Goal: Task Accomplishment & Management: Manage account settings

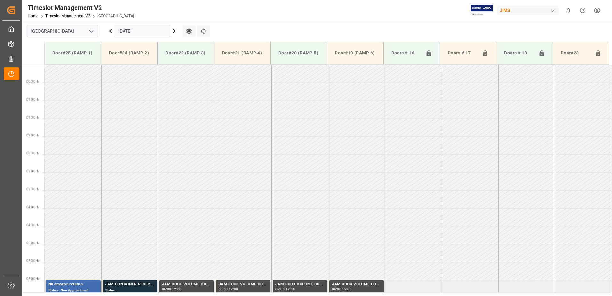
scroll to position [207, 0]
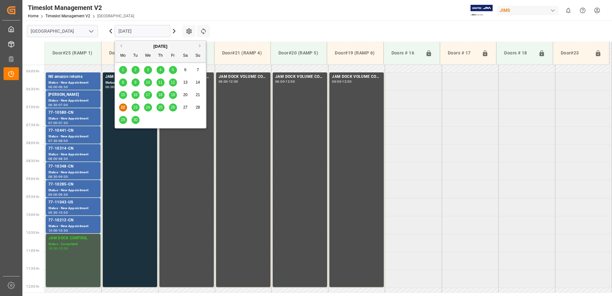
click at [145, 30] on input "[DATE]" at bounding box center [142, 31] width 56 height 12
click at [135, 107] on span "23" at bounding box center [135, 107] width 4 height 4
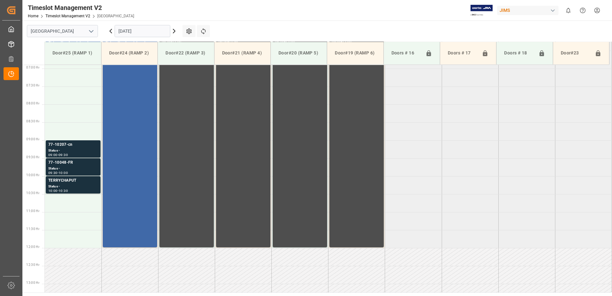
scroll to position [215, 0]
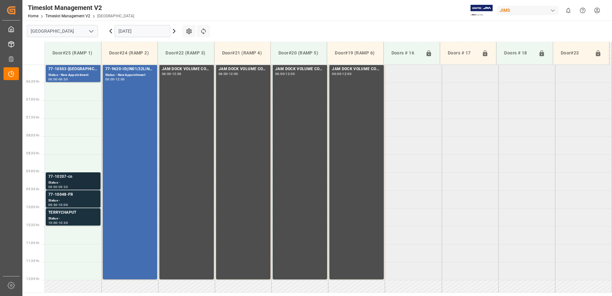
click at [67, 178] on div "77-10207-cn" at bounding box center [73, 176] width 50 height 6
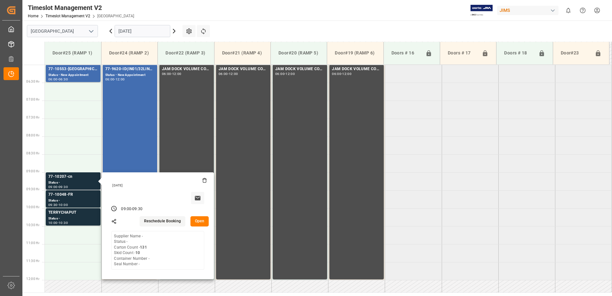
click at [197, 221] on button "Open" at bounding box center [199, 221] width 19 height 10
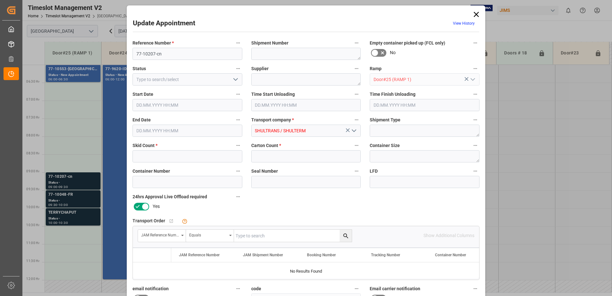
type input "10"
type input "131"
type input "[DATE] 09:00"
type input "[DATE] 09:30"
type input "[DATE] 11:38"
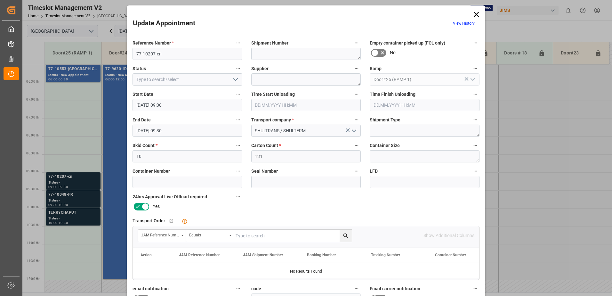
click at [267, 234] on input "text" at bounding box center [293, 235] width 118 height 12
type input "77-10207-CN"
click at [345, 235] on icon "search button" at bounding box center [345, 235] width 5 height 5
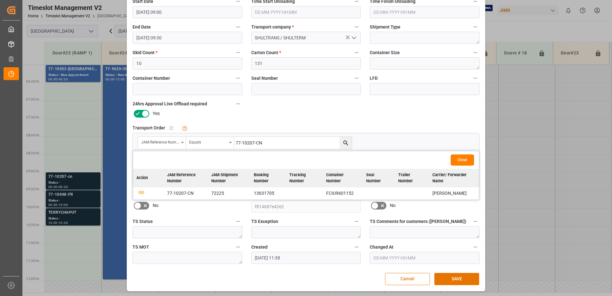
scroll to position [93, 0]
click at [140, 191] on icon "button" at bounding box center [141, 191] width 8 height 8
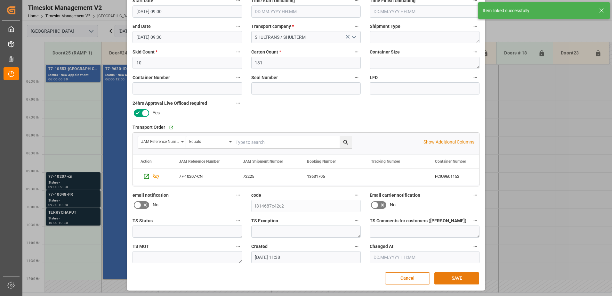
click at [458, 279] on button "SAVE" at bounding box center [456, 278] width 45 height 12
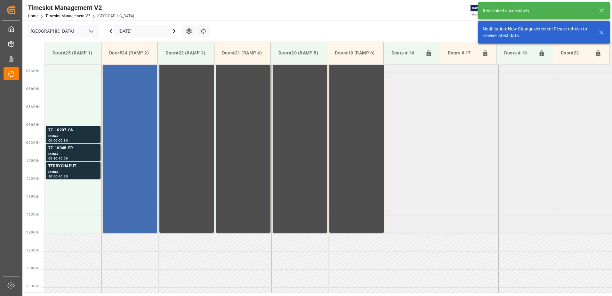
scroll to position [283, 0]
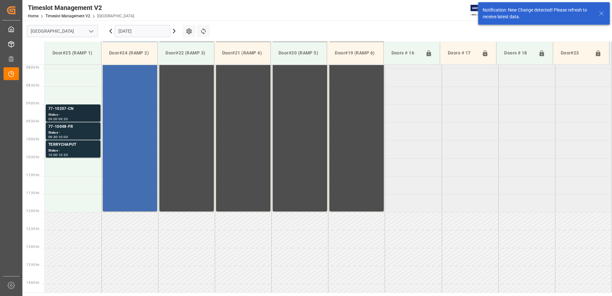
click at [76, 111] on div "77-10207-CN" at bounding box center [73, 109] width 50 height 6
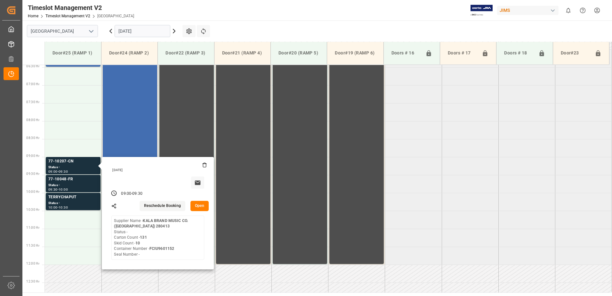
scroll to position [219, 0]
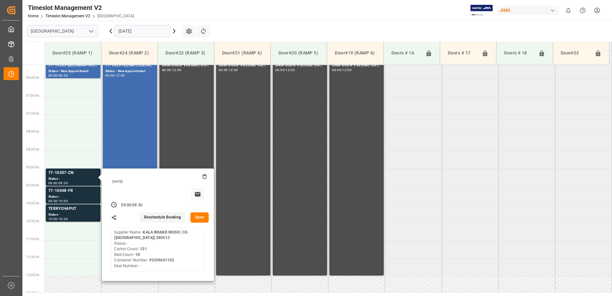
click at [200, 216] on button "Open" at bounding box center [199, 217] width 19 height 10
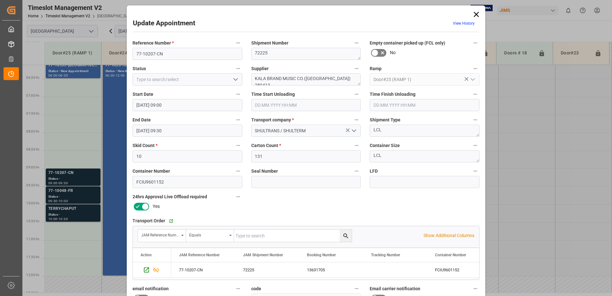
click at [233, 79] on icon "open menu" at bounding box center [236, 79] width 8 height 8
click at [176, 138] on div "New Appointment" at bounding box center [187, 137] width 109 height 14
type input "New Appointment"
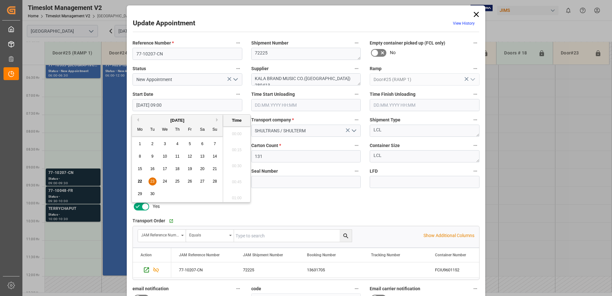
click at [183, 106] on input "[DATE] 09:00" at bounding box center [187, 105] width 110 height 12
click at [153, 180] on span "23" at bounding box center [152, 181] width 4 height 4
click at [236, 131] on li "06:30" at bounding box center [236, 132] width 27 height 16
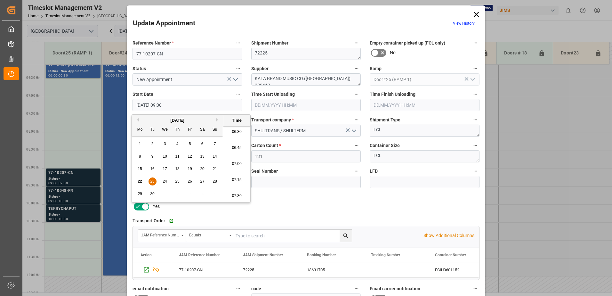
type input "[DATE] 06:30"
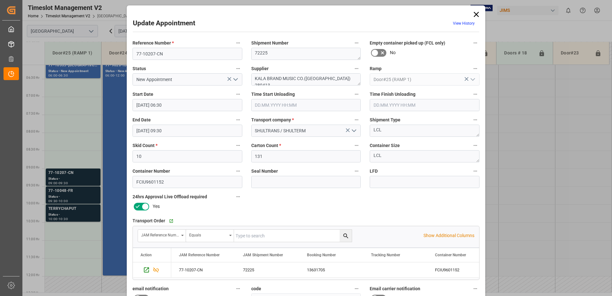
click at [180, 130] on input "[DATE] 09:30" at bounding box center [187, 130] width 110 height 12
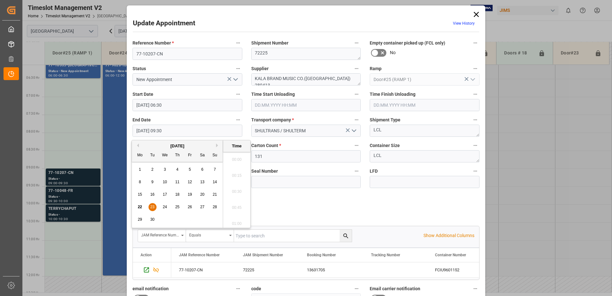
scroll to position [578, 0]
click at [151, 208] on span "23" at bounding box center [152, 206] width 4 height 4
click at [236, 157] on li "07:00" at bounding box center [236, 157] width 27 height 16
type input "[DATE] 07:00"
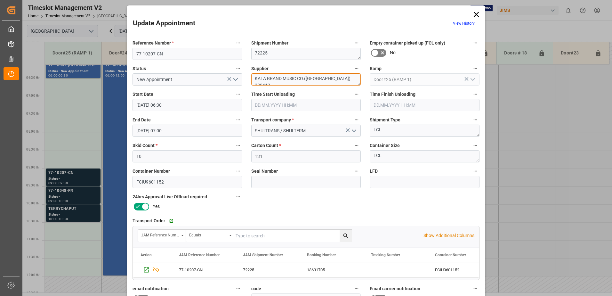
drag, startPoint x: 340, startPoint y: 77, endPoint x: 296, endPoint y: 78, distance: 44.8
click at [296, 78] on textarea "KALA BRAND MUSIC CO.([GEOGRAPHIC_DATA]) 280413" at bounding box center [306, 79] width 110 height 12
click at [285, 77] on textarea "KALA BRAND" at bounding box center [306, 79] width 110 height 12
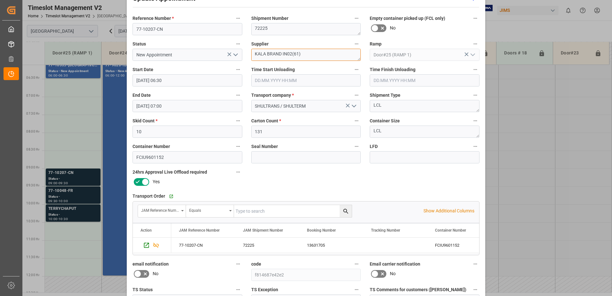
scroll to position [93, 0]
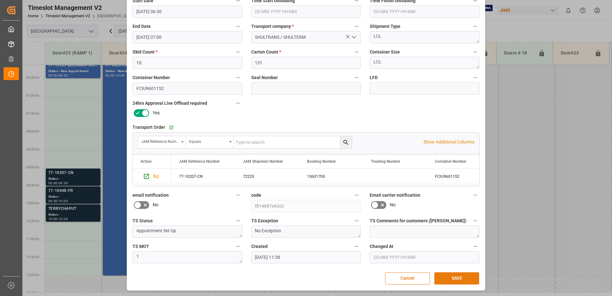
type textarea "KALA BRAND IN02(61)"
click at [455, 278] on button "SAVE" at bounding box center [456, 278] width 45 height 12
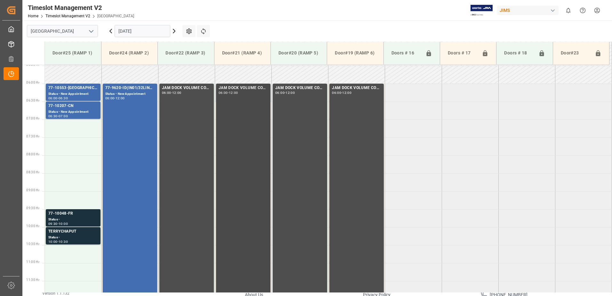
scroll to position [207, 0]
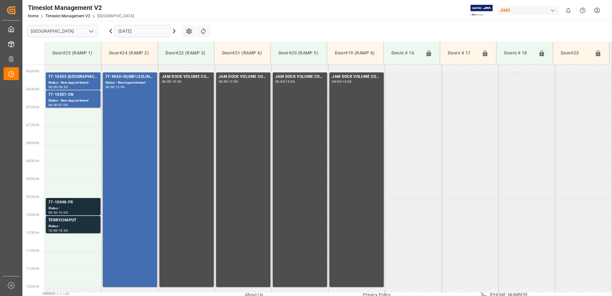
click at [68, 205] on div "77-10048-FR" at bounding box center [73, 202] width 50 height 6
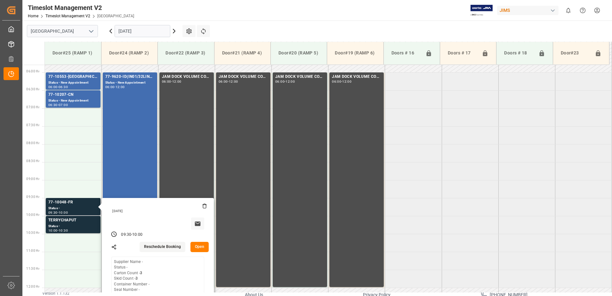
click at [199, 245] on button "Open" at bounding box center [199, 246] width 19 height 10
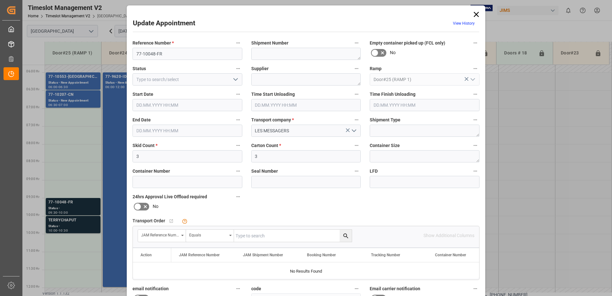
type input "[DATE] 09:30"
type input "[DATE] 10:00"
type input "[DATE] 22:56"
click at [248, 235] on input "text" at bounding box center [293, 235] width 118 height 12
type input "77-10048-FR"
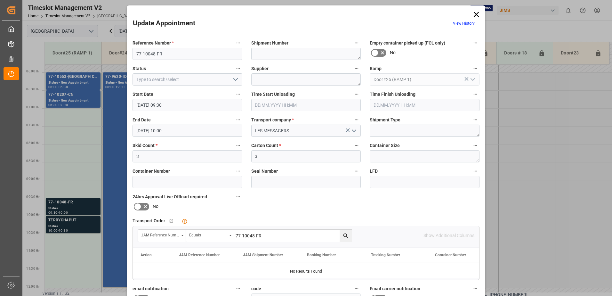
click at [343, 236] on icon "search button" at bounding box center [345, 235] width 5 height 5
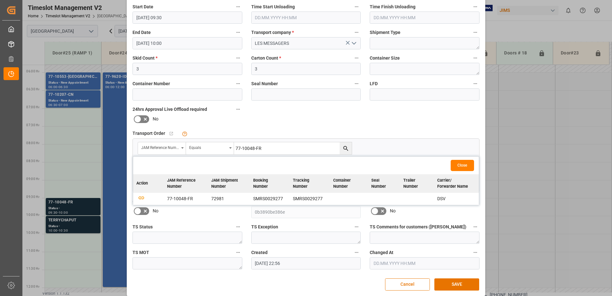
scroll to position [93, 0]
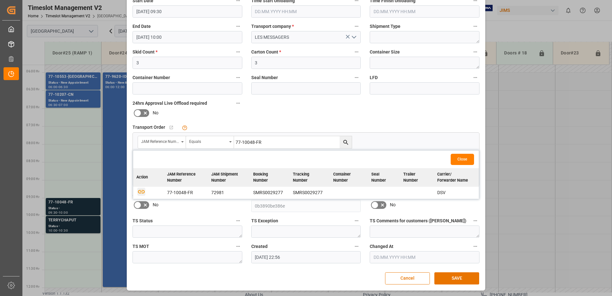
click at [138, 191] on icon "button" at bounding box center [141, 191] width 8 height 8
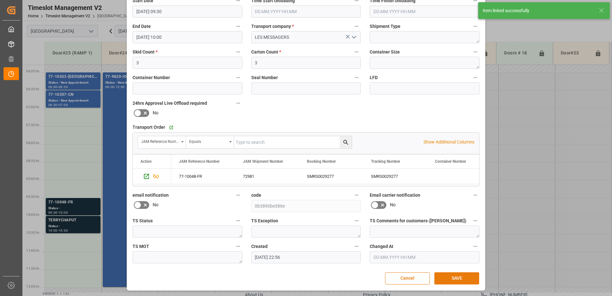
click at [452, 279] on button "SAVE" at bounding box center [456, 278] width 45 height 12
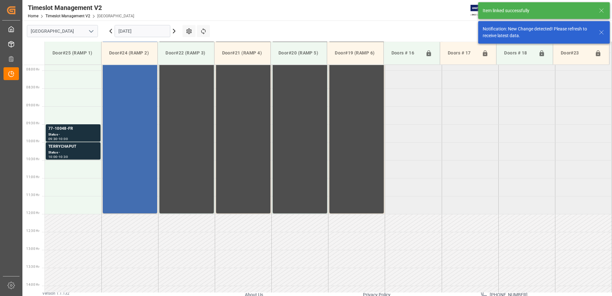
scroll to position [283, 0]
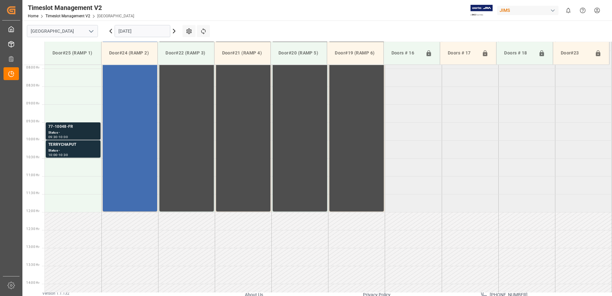
click at [78, 131] on div "Status -" at bounding box center [73, 132] width 50 height 5
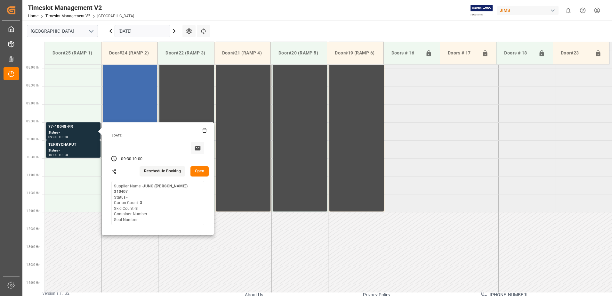
click at [203, 169] on button "Open" at bounding box center [199, 171] width 19 height 10
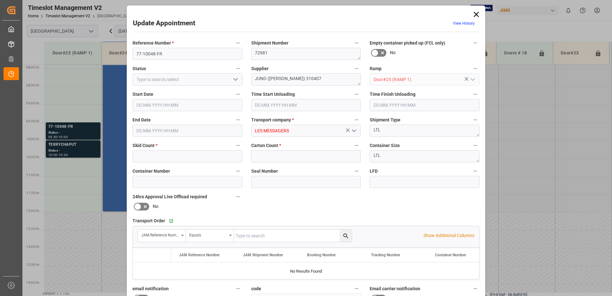
type input "3"
type input "[DATE] 09:30"
type input "[DATE] 10:00"
type input "[DATE] 22:56"
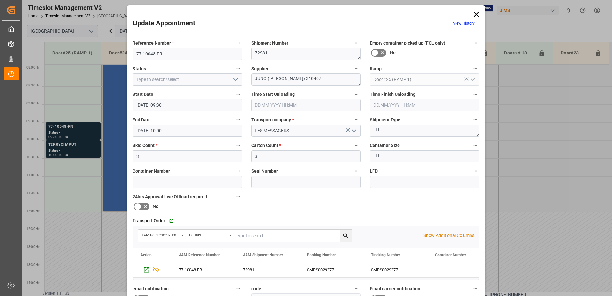
click at [232, 79] on icon "open menu" at bounding box center [236, 79] width 8 height 8
drag, startPoint x: 179, startPoint y: 137, endPoint x: 186, endPoint y: 132, distance: 7.6
click at [180, 137] on div "New Appointment" at bounding box center [187, 137] width 109 height 14
type input "New Appointment"
click at [517, 144] on div "Update Appointment View History Reference Number * 77-10048-FR Shipment Number …" at bounding box center [306, 148] width 612 height 296
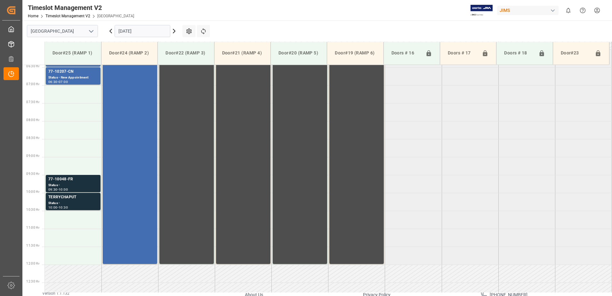
scroll to position [219, 0]
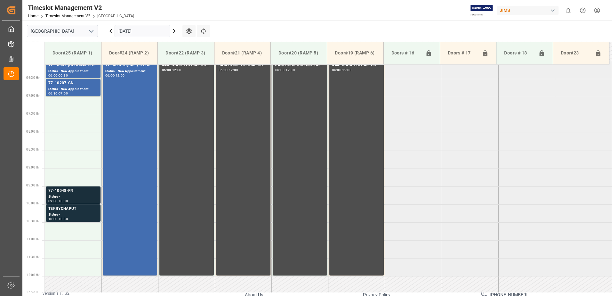
click at [63, 193] on div "77-10048-FR" at bounding box center [73, 190] width 50 height 6
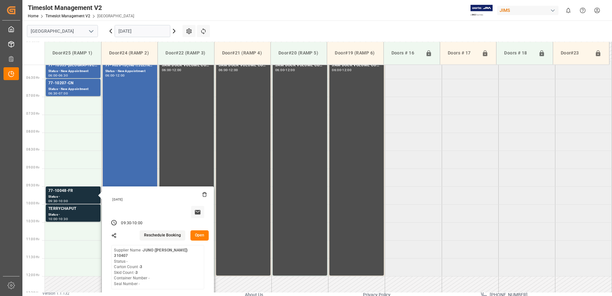
click at [198, 234] on button "Open" at bounding box center [199, 235] width 19 height 10
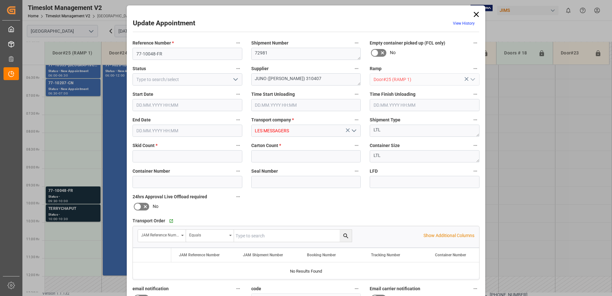
type input "3"
type input "[DATE] 09:30"
type input "[DATE] 10:00"
type input "[DATE] 22:56"
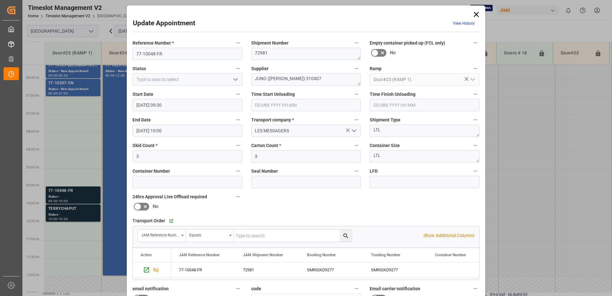
click at [234, 78] on icon "open menu" at bounding box center [236, 79] width 8 height 8
click at [203, 136] on div "New Appointment" at bounding box center [187, 137] width 109 height 14
type input "New Appointment"
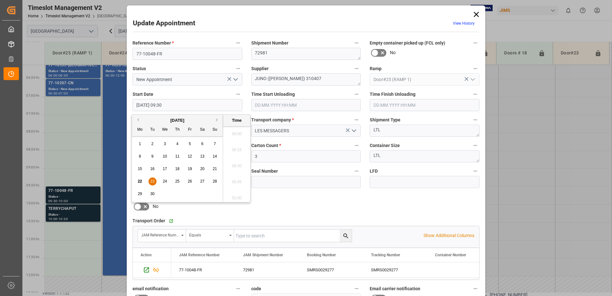
click at [183, 104] on input "[DATE] 09:30" at bounding box center [187, 105] width 110 height 12
click at [150, 181] on span "23" at bounding box center [152, 181] width 4 height 4
click at [236, 164] on li "07:00" at bounding box center [236, 164] width 27 height 16
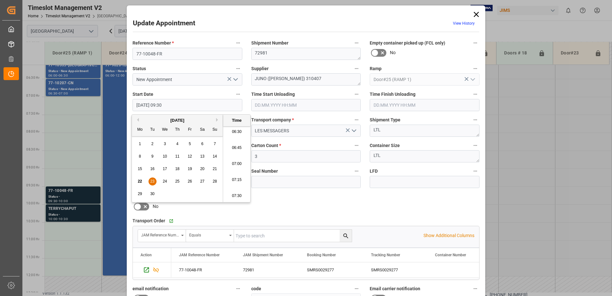
type input "[DATE] 07:00"
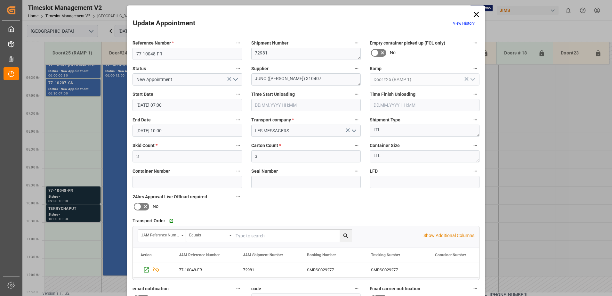
click at [180, 130] on input "[DATE] 10:00" at bounding box center [187, 130] width 110 height 12
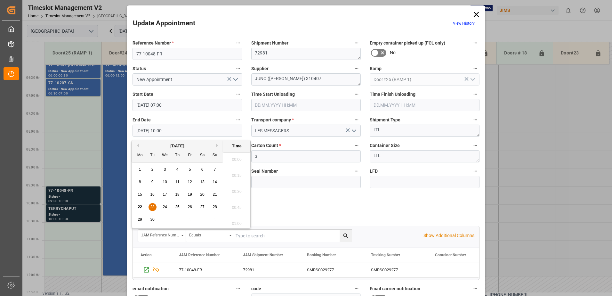
scroll to position [610, 0]
click at [150, 207] on span "23" at bounding box center [152, 206] width 4 height 4
click at [237, 155] on li "07:30" at bounding box center [236, 157] width 27 height 16
type input "[DATE] 07:30"
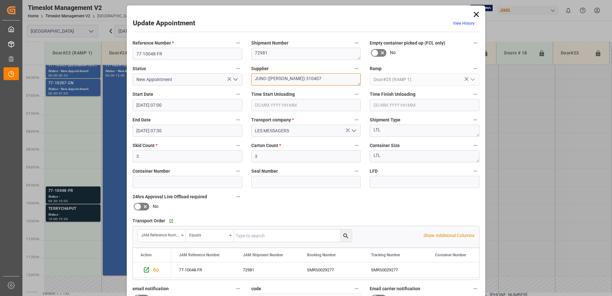
drag, startPoint x: 310, startPoint y: 79, endPoint x: 290, endPoint y: 77, distance: 20.2
click at [290, 77] on textarea "JUNO ([PERSON_NAME]) 310407" at bounding box center [306, 79] width 110 height 12
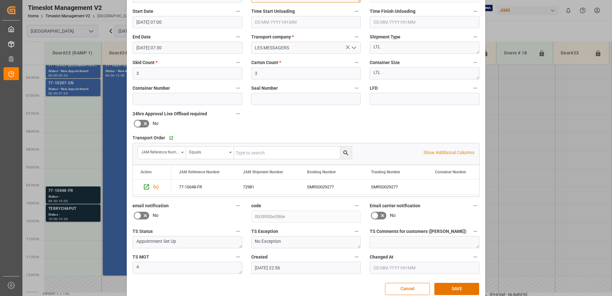
scroll to position [93, 0]
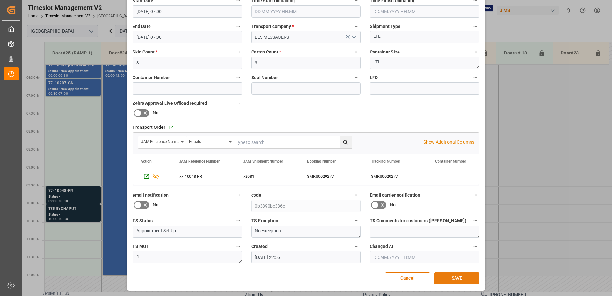
type textarea "JUNO ([PERSON_NAME]) IN02(219)"
click at [455, 277] on button "SAVE" at bounding box center [456, 278] width 45 height 12
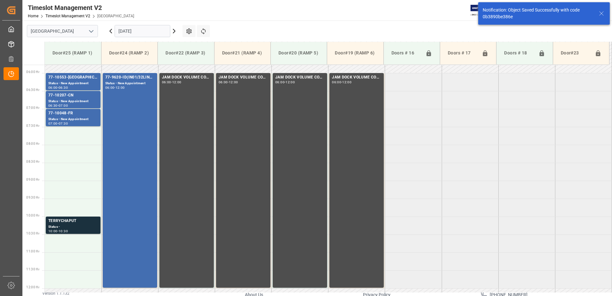
scroll to position [211, 0]
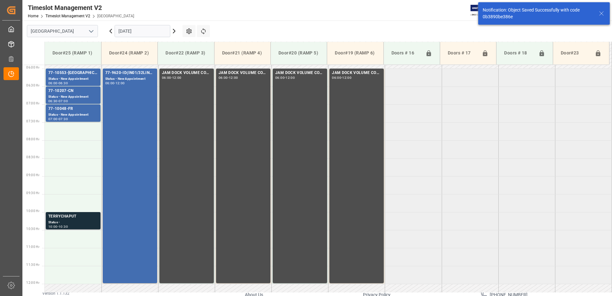
click at [66, 219] on div "TERRYCHAPUT" at bounding box center [73, 216] width 50 height 6
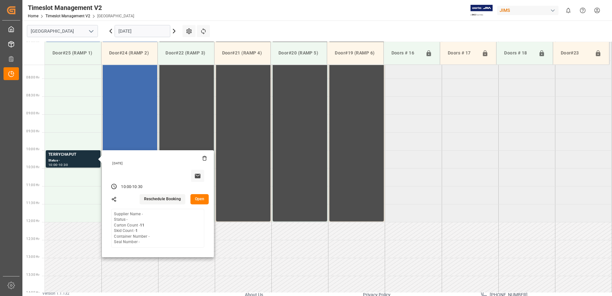
scroll to position [275, 0]
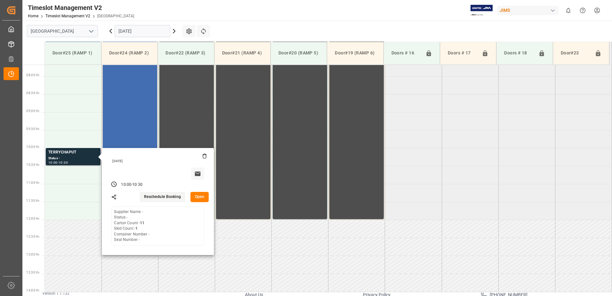
click at [201, 196] on button "Open" at bounding box center [199, 197] width 19 height 10
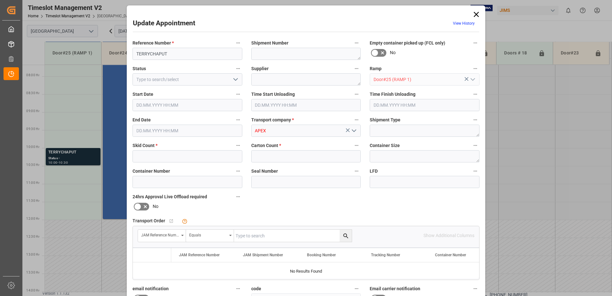
type input "1"
type input "11"
type input "[DATE] 10:00"
type input "[DATE] 10:30"
type input "[DATE] 10:39"
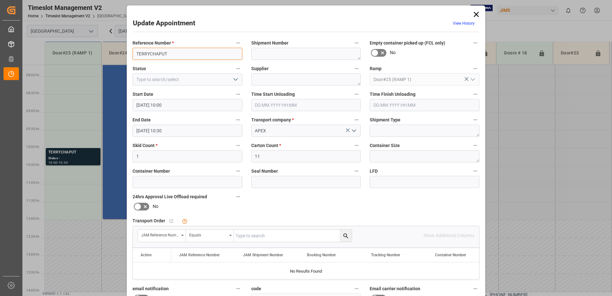
click at [183, 53] on input "TERRYCHAPUT" at bounding box center [187, 54] width 110 height 12
type input "TERRYCHAPUT"
click at [234, 79] on icon "open menu" at bounding box center [236, 79] width 8 height 8
click at [178, 136] on div "New Appointment" at bounding box center [187, 137] width 109 height 14
type input "New Appointment"
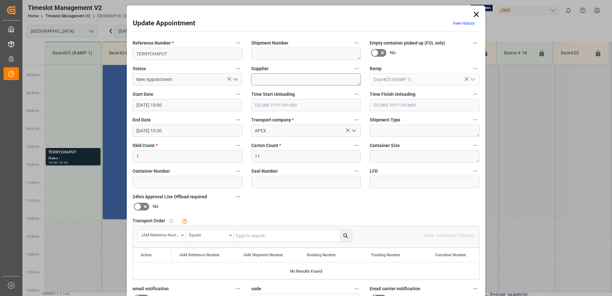
click at [272, 79] on textarea at bounding box center [306, 79] width 110 height 12
type textarea "ULINE"
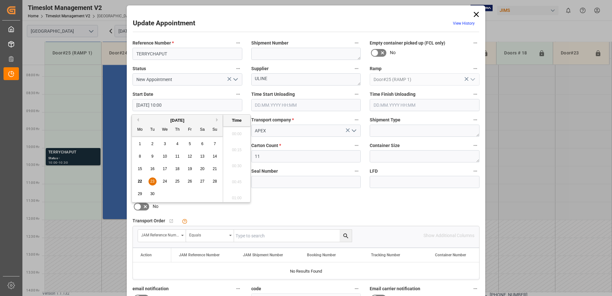
scroll to position [610, 0]
click at [193, 106] on input "[DATE] 10:00" at bounding box center [187, 105] width 110 height 12
click at [513, 196] on div "Update Appointment View History Reference Number * TERRYCHAPUT Shipment Number …" at bounding box center [306, 148] width 612 height 296
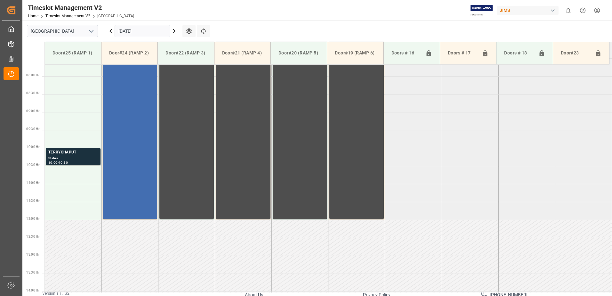
scroll to position [243, 0]
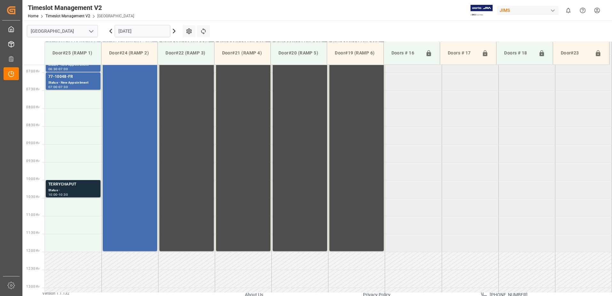
click at [82, 186] on div "TERRYCHAPUT" at bounding box center [73, 184] width 50 height 6
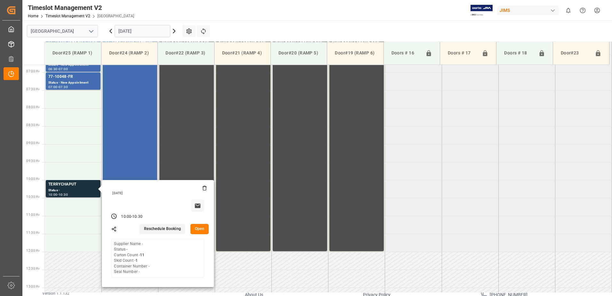
click at [200, 226] on button "Open" at bounding box center [199, 229] width 19 height 10
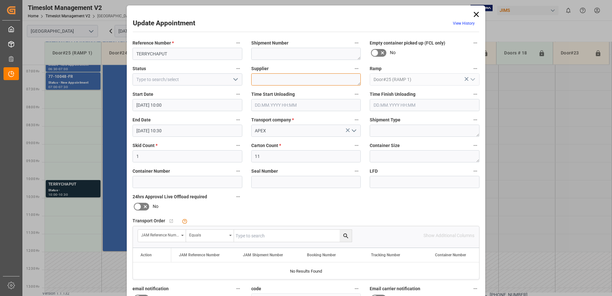
click at [277, 79] on textarea at bounding box center [306, 79] width 110 height 12
type textarea "ULINE"
click at [178, 105] on input "[DATE] 10:00" at bounding box center [187, 105] width 110 height 12
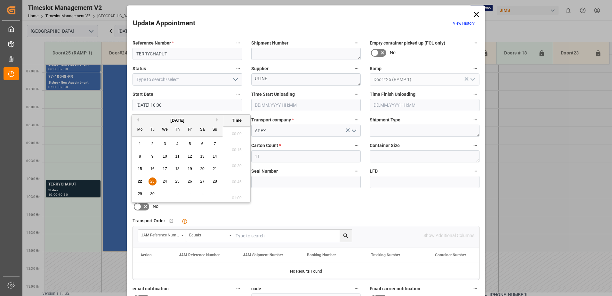
scroll to position [610, 0]
click at [153, 181] on span "23" at bounding box center [152, 181] width 4 height 4
click at [234, 132] on li "07:30" at bounding box center [236, 132] width 27 height 16
type input "[DATE] 07:30"
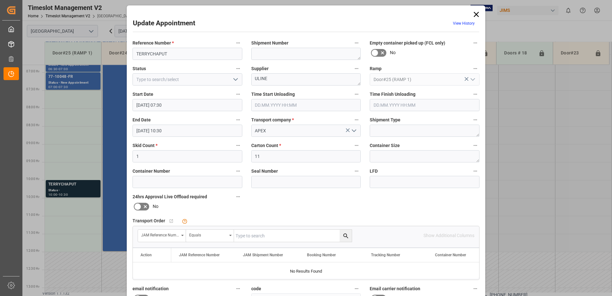
click at [182, 130] on input "[DATE] 10:30" at bounding box center [187, 130] width 110 height 12
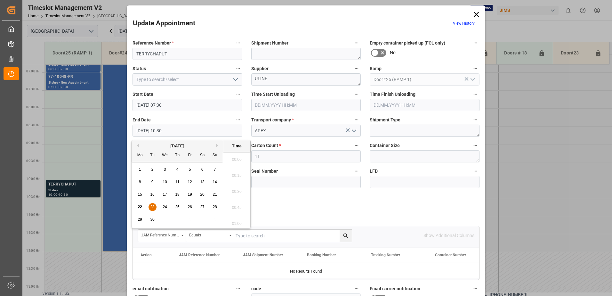
scroll to position [642, 0]
click at [152, 208] on span "23" at bounding box center [152, 206] width 4 height 4
click at [235, 157] on li "08:00" at bounding box center [236, 157] width 27 height 16
type input "[DATE] 08:00"
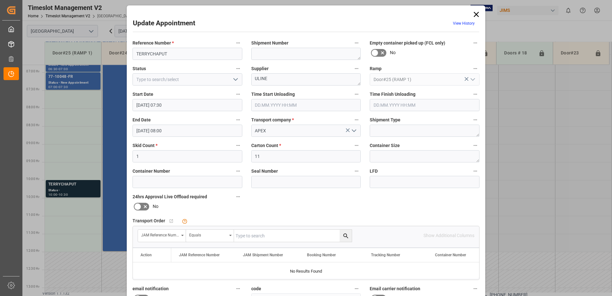
click at [234, 79] on icon "open menu" at bounding box center [236, 79] width 8 height 8
click at [194, 135] on div "New Appointment" at bounding box center [187, 137] width 109 height 14
type input "New Appointment"
click at [173, 54] on input "TERRYCHAPUT" at bounding box center [187, 54] width 110 height 12
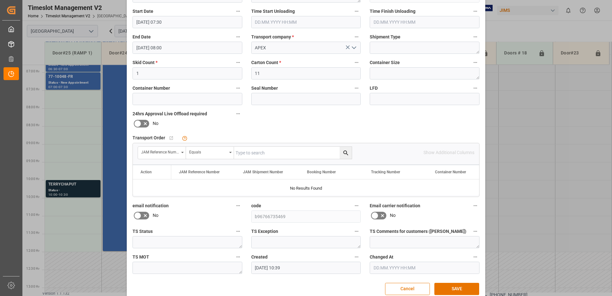
scroll to position [93, 0]
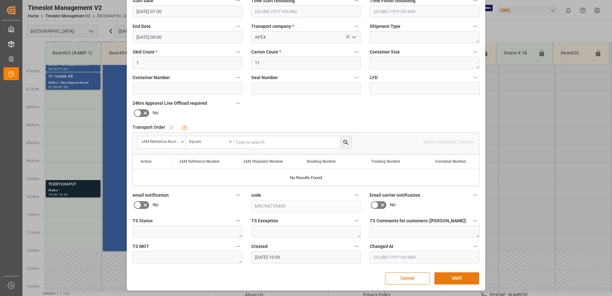
type input "TERRYCHAPUT/ ULINE"
click at [453, 277] on button "SAVE" at bounding box center [456, 278] width 45 height 12
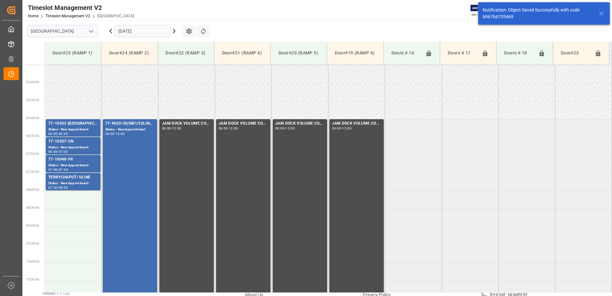
scroll to position [211, 0]
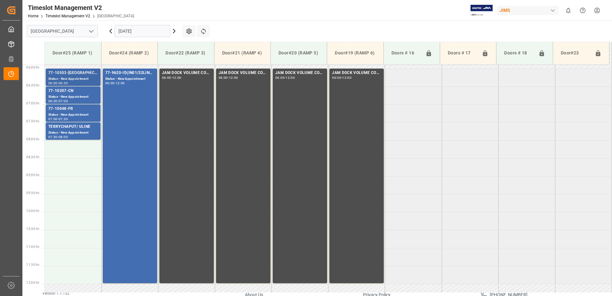
click at [77, 76] on div "Status - New Appointment" at bounding box center [73, 78] width 50 height 5
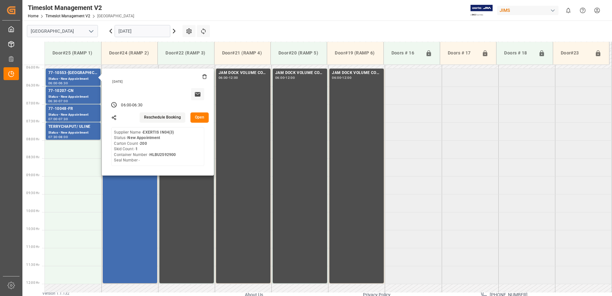
click at [488, 191] on tabel "77-10553-GB Status - New Appointment 06:00 - 06:30 [DATE] 06:00 - 06:30 Resched…" at bounding box center [328, 284] width 567 height 860
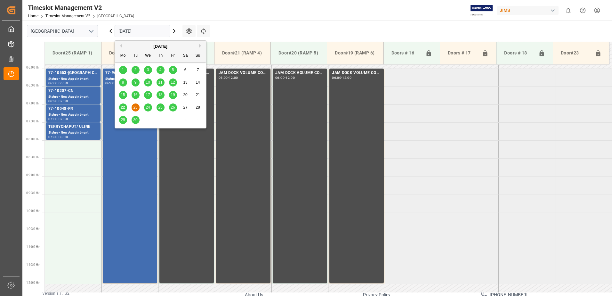
click at [153, 31] on input "[DATE]" at bounding box center [142, 31] width 56 height 12
click at [147, 109] on span "24" at bounding box center [148, 107] width 4 height 4
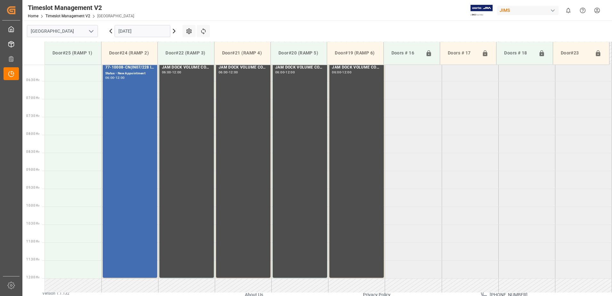
scroll to position [247, 0]
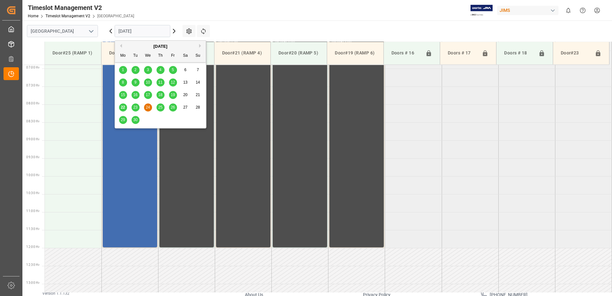
click at [149, 31] on input "[DATE]" at bounding box center [142, 31] width 56 height 12
click at [136, 107] on span "23" at bounding box center [135, 107] width 4 height 4
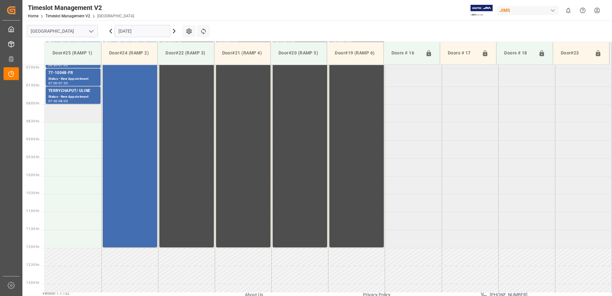
click at [65, 112] on td at bounding box center [73, 113] width 57 height 18
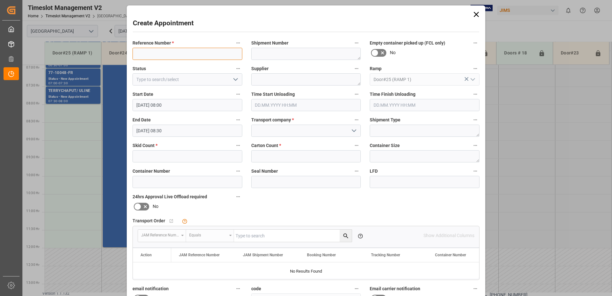
click at [183, 53] on input at bounding box center [187, 54] width 110 height 12
type input "r"
type input "RMA RETURNS"
click at [270, 79] on textarea at bounding box center [306, 79] width 110 height 12
type textarea "CANADIAN TIRE"
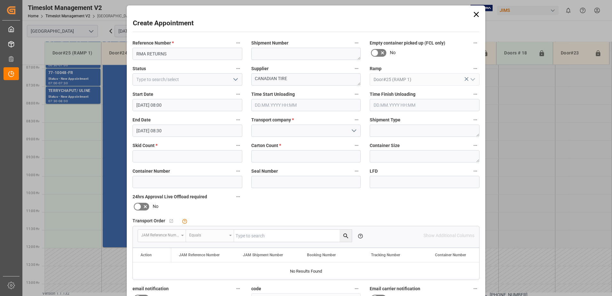
click at [234, 80] on icon "open menu" at bounding box center [236, 79] width 8 height 8
click at [201, 137] on div "New Appointment" at bounding box center [187, 137] width 109 height 14
type input "New Appointment"
click at [353, 131] on polyline "open menu" at bounding box center [354, 131] width 4 height 2
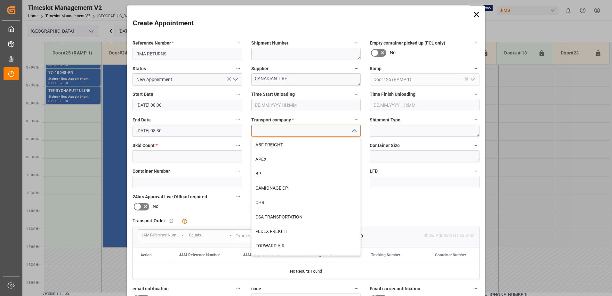
click at [282, 132] on input at bounding box center [306, 130] width 110 height 12
type input "G"
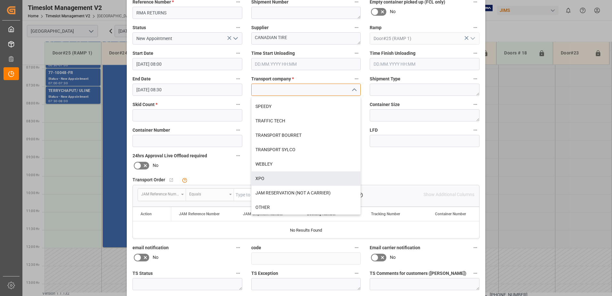
scroll to position [93, 0]
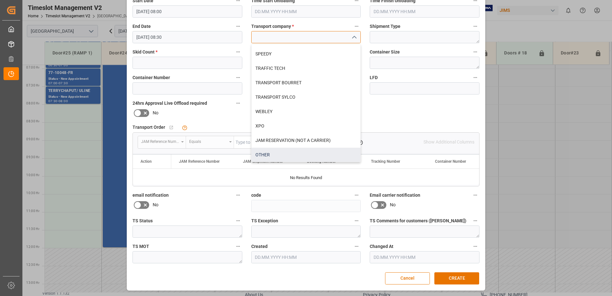
click at [262, 155] on div "OTHER" at bounding box center [305, 154] width 109 height 14
type input "OTHER"
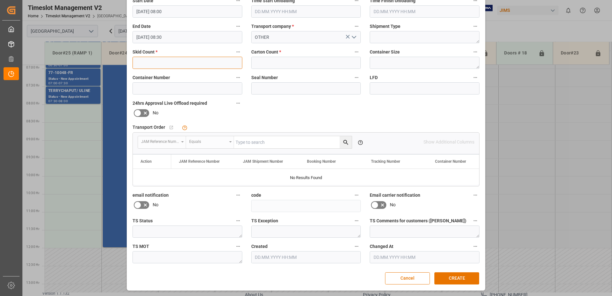
click at [143, 63] on input "text" at bounding box center [187, 63] width 110 height 12
type input "1"
click at [258, 60] on input "text" at bounding box center [306, 63] width 110 height 12
type input "1"
click at [384, 89] on input at bounding box center [424, 88] width 110 height 12
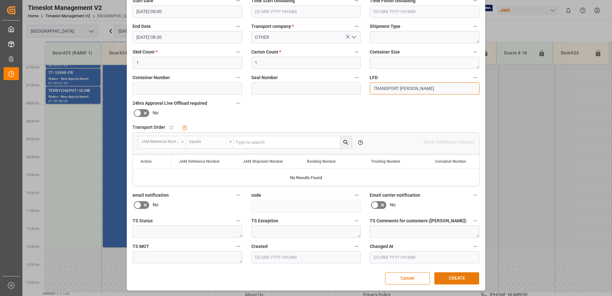
type input "TRANSPORT [PERSON_NAME]"
click at [454, 277] on button "CREATE" at bounding box center [456, 278] width 45 height 12
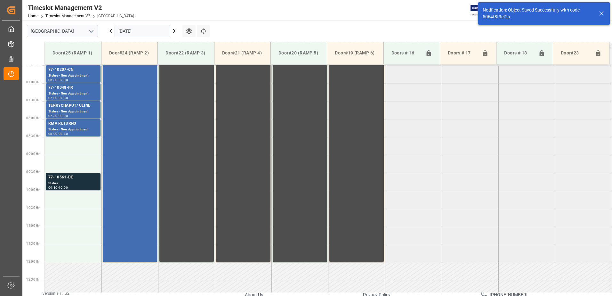
scroll to position [247, 0]
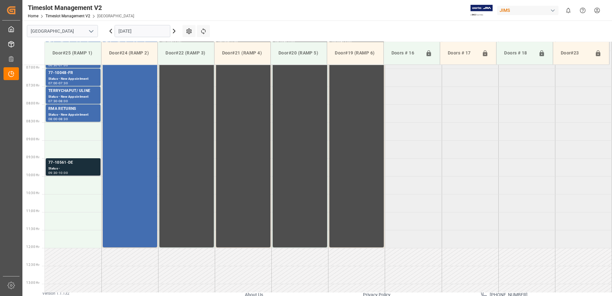
click at [68, 161] on div "77-10561-DE" at bounding box center [73, 162] width 50 height 6
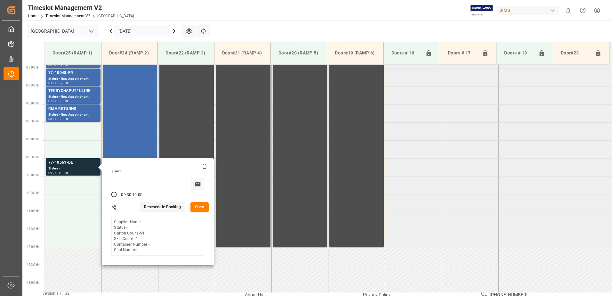
click at [198, 205] on button "Open" at bounding box center [199, 207] width 19 height 10
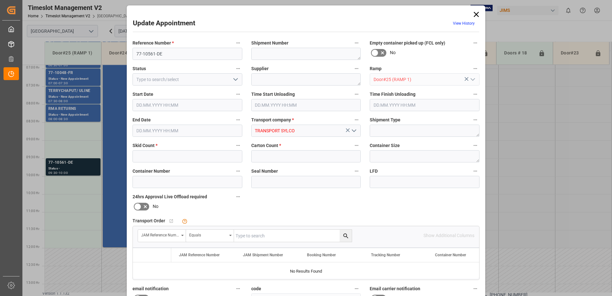
type input "4"
type input "51"
type input "[DATE] 09:30"
type input "[DATE] 10:00"
type input "[DATE] 12:32"
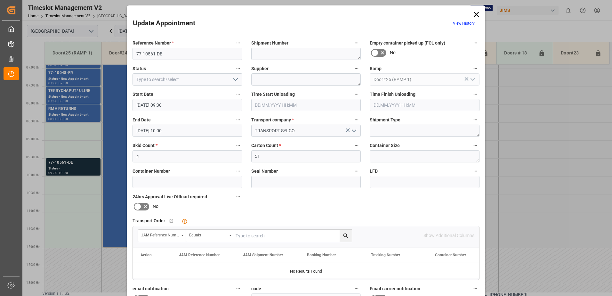
click at [261, 237] on input "text" at bounding box center [293, 235] width 118 height 12
type input "77-10561-DE"
click at [345, 235] on icon "search button" at bounding box center [345, 235] width 7 height 7
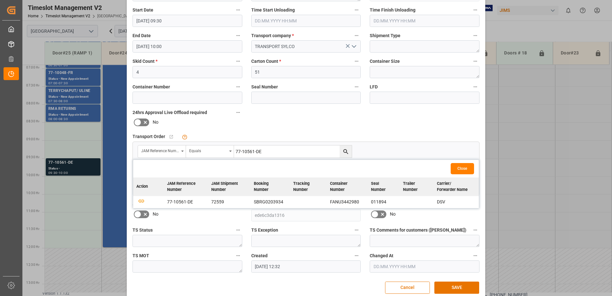
scroll to position [93, 0]
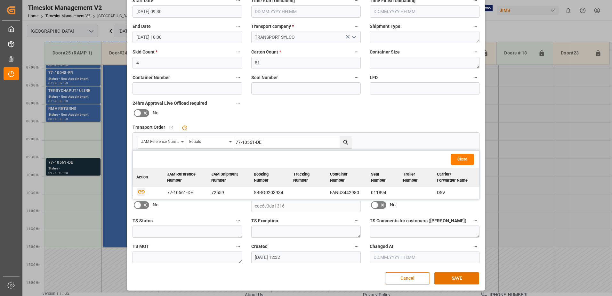
click at [140, 191] on icon "button" at bounding box center [141, 191] width 8 height 8
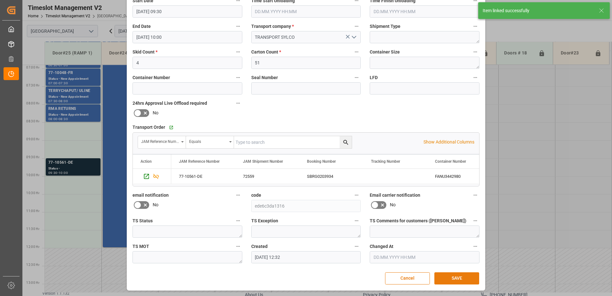
click at [456, 277] on button "SAVE" at bounding box center [456, 278] width 45 height 12
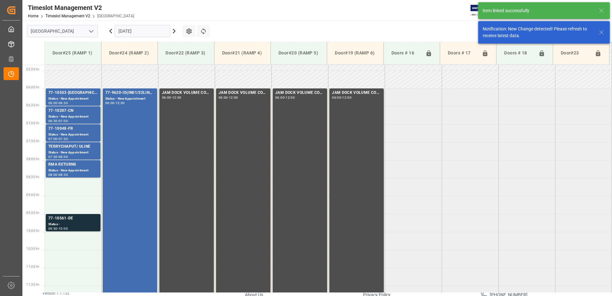
scroll to position [283, 0]
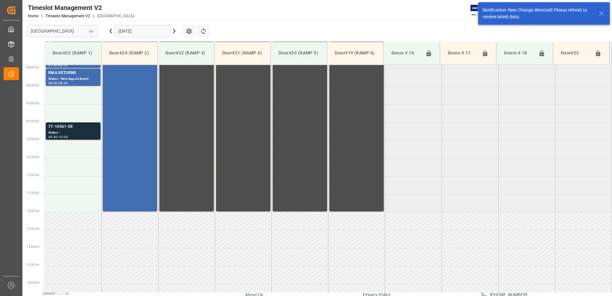
click at [69, 129] on div "77-10561-DE" at bounding box center [73, 126] width 50 height 6
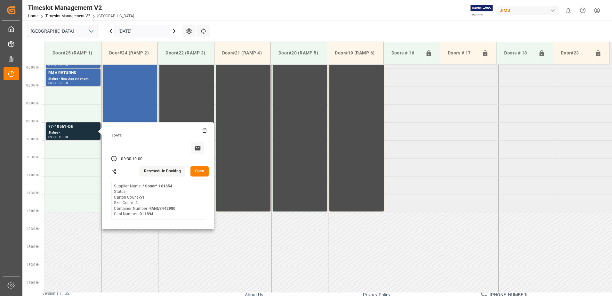
click at [201, 170] on button "Open" at bounding box center [199, 171] width 19 height 10
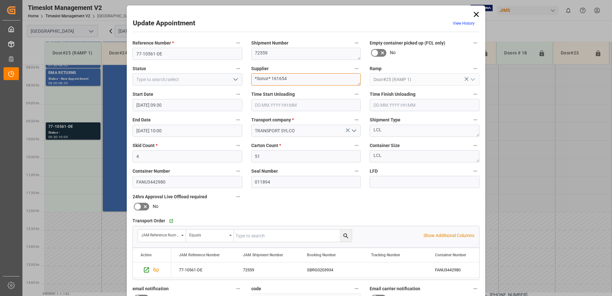
click at [296, 79] on textarea "*Sonor* 161654" at bounding box center [306, 79] width 110 height 12
type textarea "*Sonor* IN02(53)"
click at [234, 79] on icon "open menu" at bounding box center [236, 79] width 8 height 8
click at [203, 137] on div "New Appointment" at bounding box center [187, 137] width 109 height 14
type input "New Appointment"
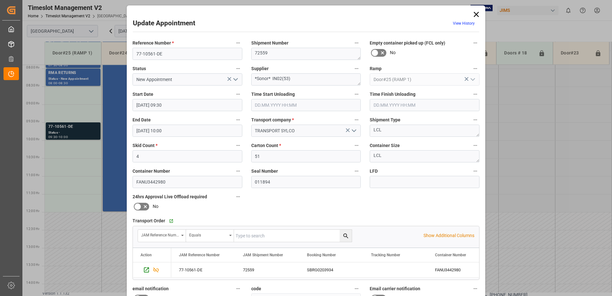
click at [205, 106] on input "[DATE] 09:30" at bounding box center [187, 105] width 110 height 12
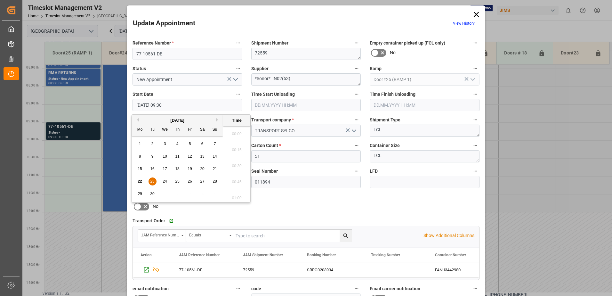
scroll to position [578, 0]
click at [152, 181] on span "23" at bounding box center [152, 181] width 4 height 4
click at [235, 130] on li "08:30" at bounding box center [236, 132] width 27 height 16
type input "[DATE] 08:30"
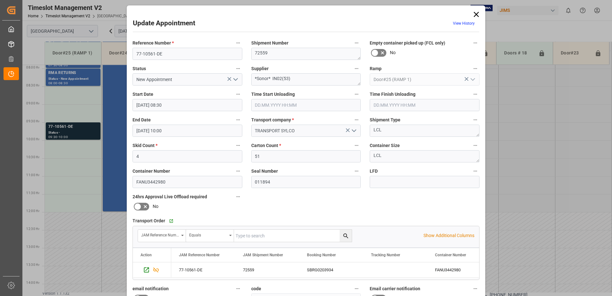
click at [180, 131] on input "[DATE] 10:00" at bounding box center [187, 130] width 110 height 12
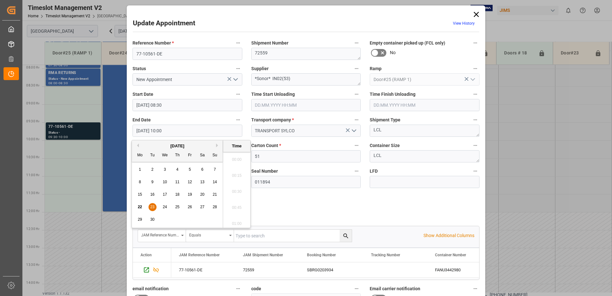
scroll to position [610, 0]
click at [154, 207] on span "23" at bounding box center [152, 206] width 4 height 4
click at [233, 189] on li "09:00" at bounding box center [236, 189] width 27 height 16
type input "[DATE] 09:00"
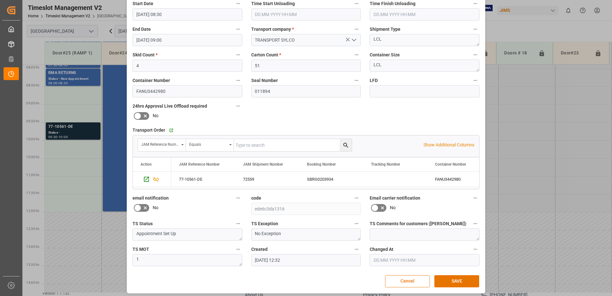
scroll to position [93, 0]
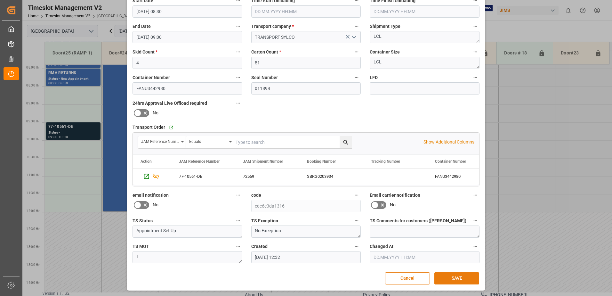
click at [454, 278] on button "SAVE" at bounding box center [456, 278] width 45 height 12
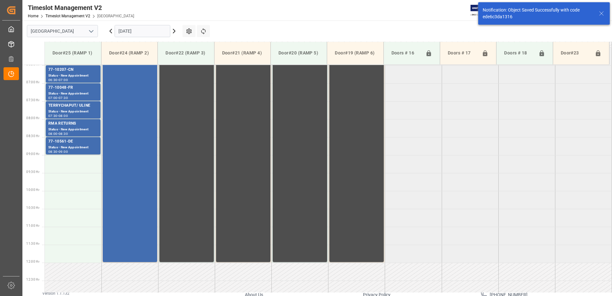
scroll to position [247, 0]
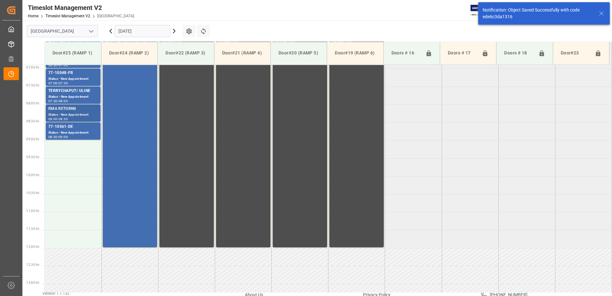
click at [65, 111] on div "RMA RETURNS" at bounding box center [73, 109] width 50 height 6
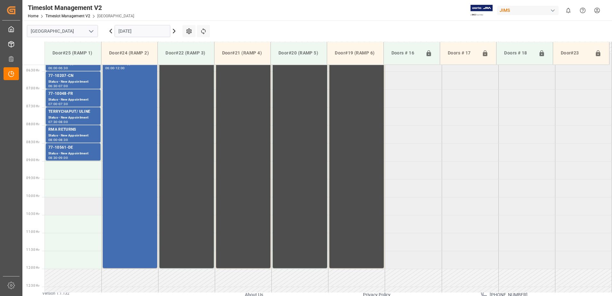
scroll to position [215, 0]
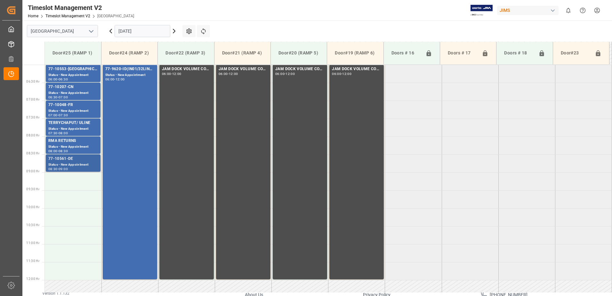
click at [67, 158] on div "77-10561-DE" at bounding box center [73, 158] width 50 height 6
click at [133, 85] on div "77-9620-ID(IN01/32LINES) Status - New Appointment 06:00 - 12:00" at bounding box center [129, 172] width 49 height 212
click at [158, 33] on input "[DATE]" at bounding box center [142, 31] width 56 height 12
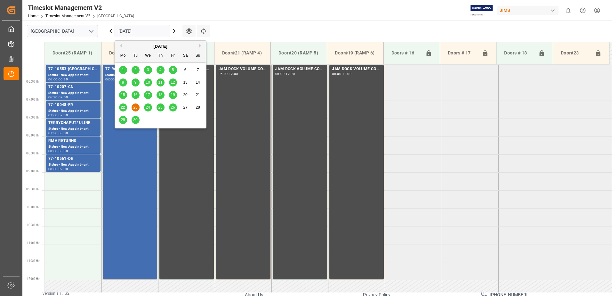
click at [149, 106] on span "24" at bounding box center [148, 107] width 4 height 4
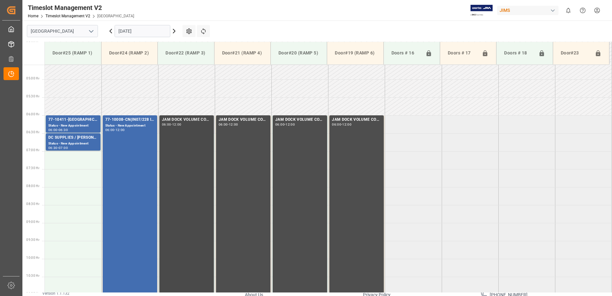
scroll to position [123, 0]
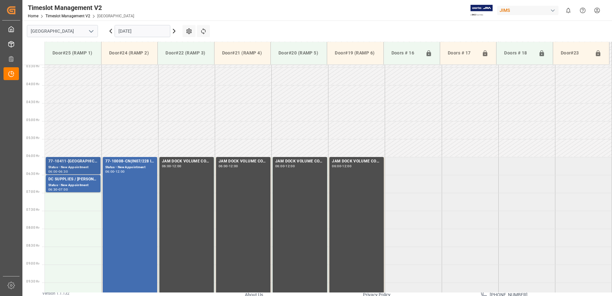
click at [70, 163] on div "77-10411-[GEOGRAPHIC_DATA]" at bounding box center [73, 161] width 50 height 6
click at [66, 182] on div "DC SUPPLIES / [PERSON_NAME]" at bounding box center [73, 179] width 50 height 6
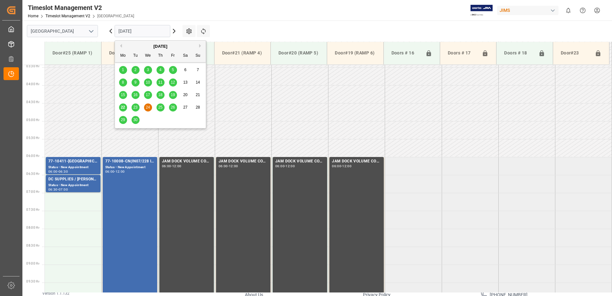
click at [154, 30] on input "[DATE]" at bounding box center [142, 31] width 56 height 12
click at [162, 107] on span "25" at bounding box center [160, 107] width 4 height 4
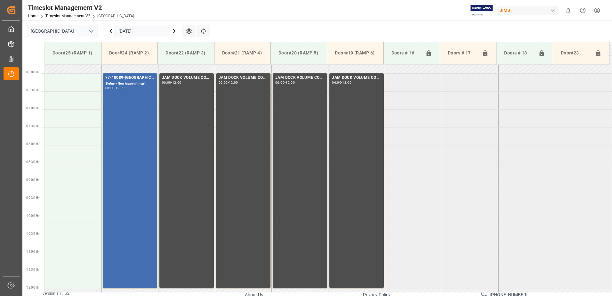
scroll to position [283, 0]
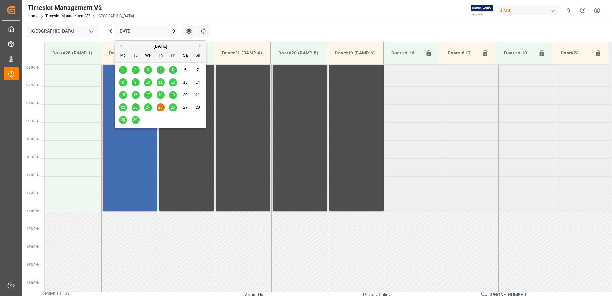
click at [152, 30] on input "[DATE]" at bounding box center [142, 31] width 56 height 12
click at [122, 107] on span "22" at bounding box center [123, 107] width 4 height 4
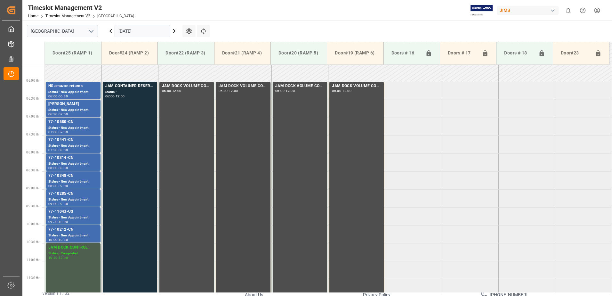
scroll to position [187, 0]
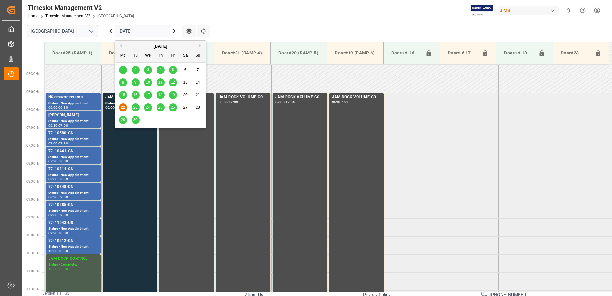
click at [146, 32] on input "[DATE]" at bounding box center [142, 31] width 56 height 12
click at [174, 95] on span "19" at bounding box center [172, 94] width 4 height 4
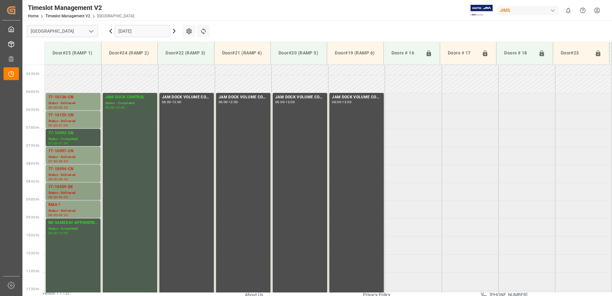
click at [72, 192] on div "Status - Delivered" at bounding box center [73, 192] width 50 height 5
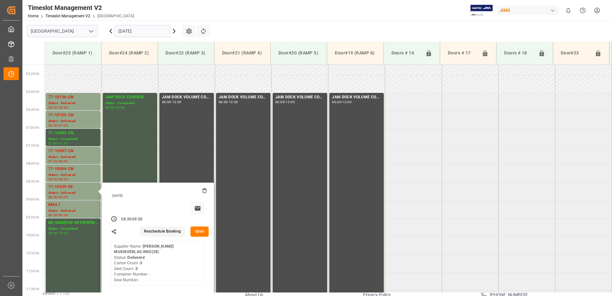
click at [198, 227] on button "Open" at bounding box center [199, 231] width 19 height 10
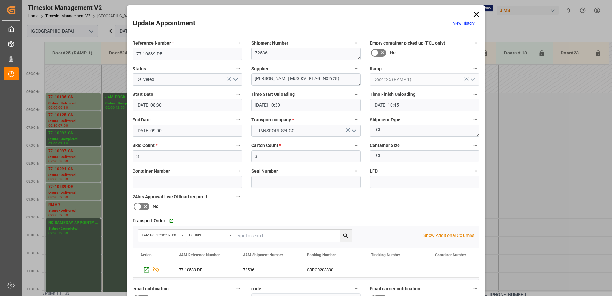
click at [234, 80] on polyline "open menu" at bounding box center [235, 79] width 4 height 2
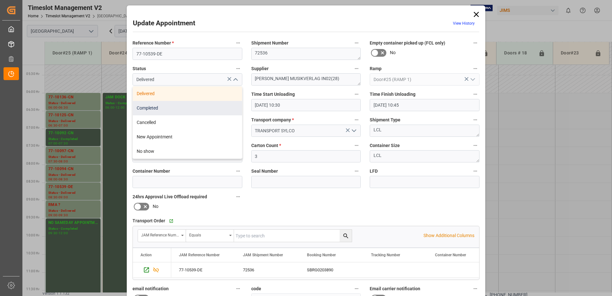
click at [190, 108] on div "Completed" at bounding box center [187, 108] width 109 height 14
type input "Completed"
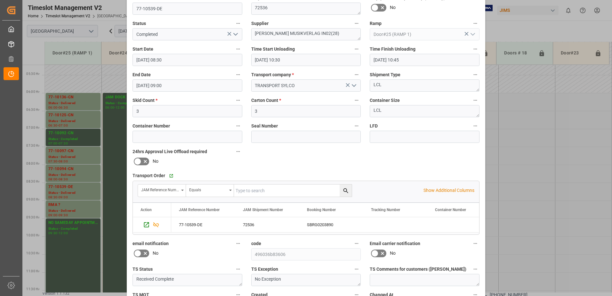
scroll to position [93, 0]
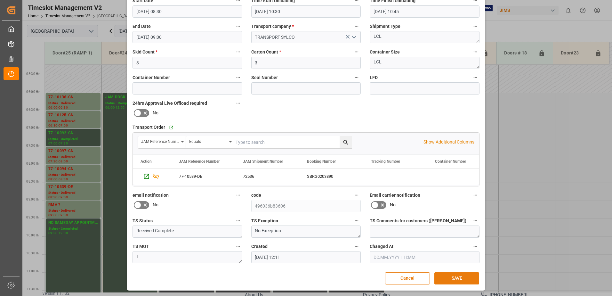
click at [458, 279] on button "SAVE" at bounding box center [456, 278] width 45 height 12
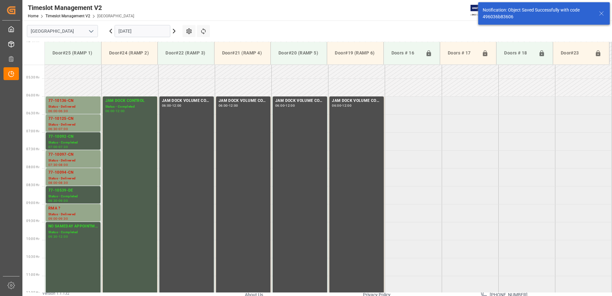
scroll to position [247, 0]
